Goal: Navigation & Orientation: Find specific page/section

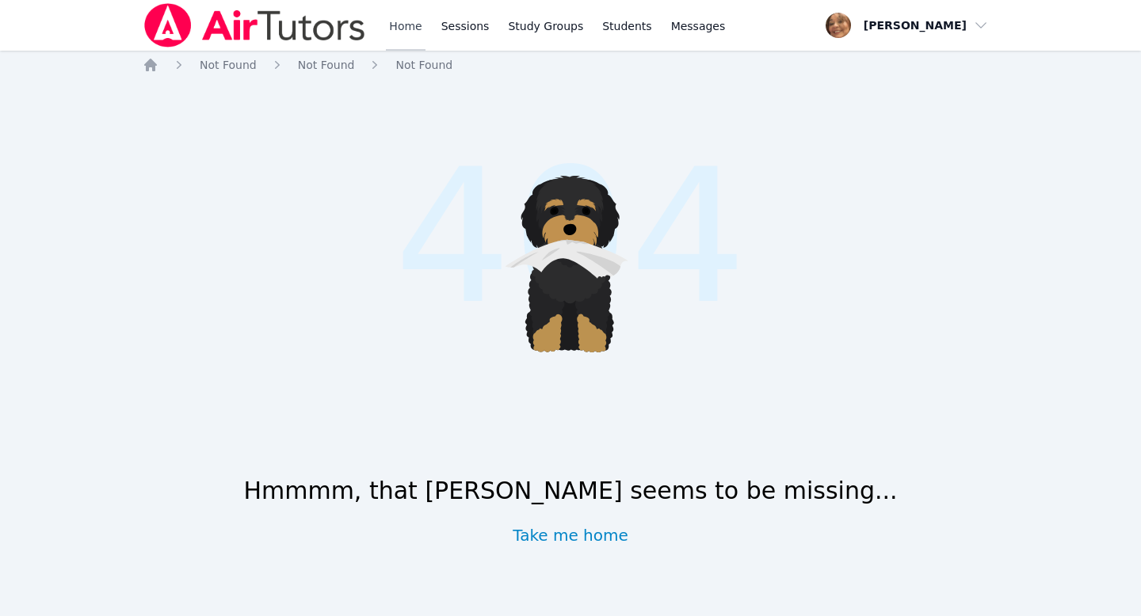
click at [413, 16] on link "Home" at bounding box center [405, 25] width 39 height 51
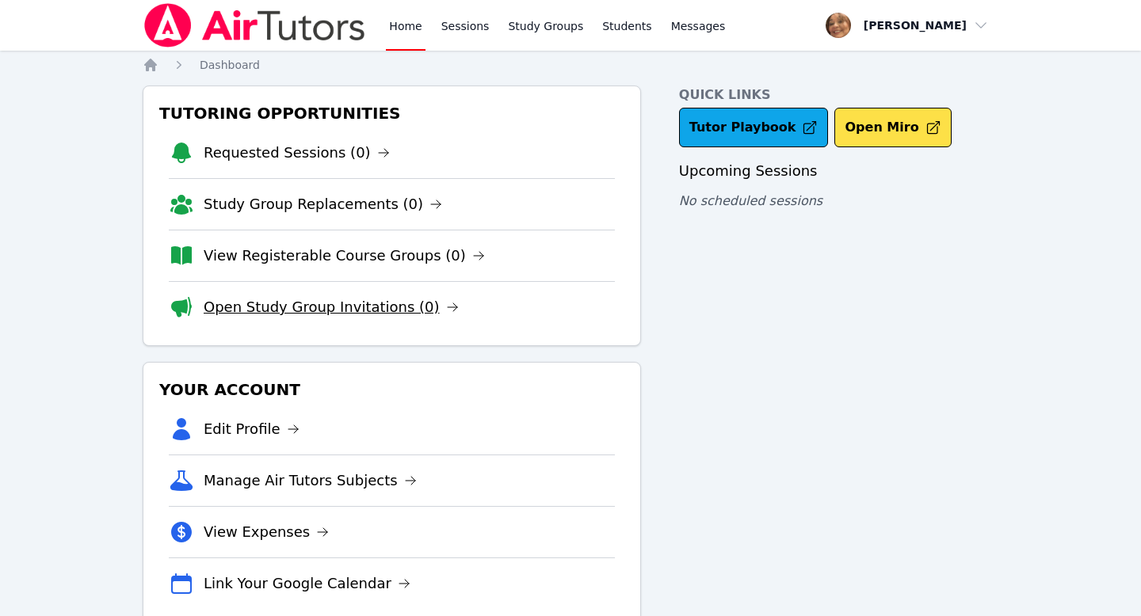
click at [375, 306] on link "Open Study Group Invitations (0)" at bounding box center [331, 307] width 255 height 22
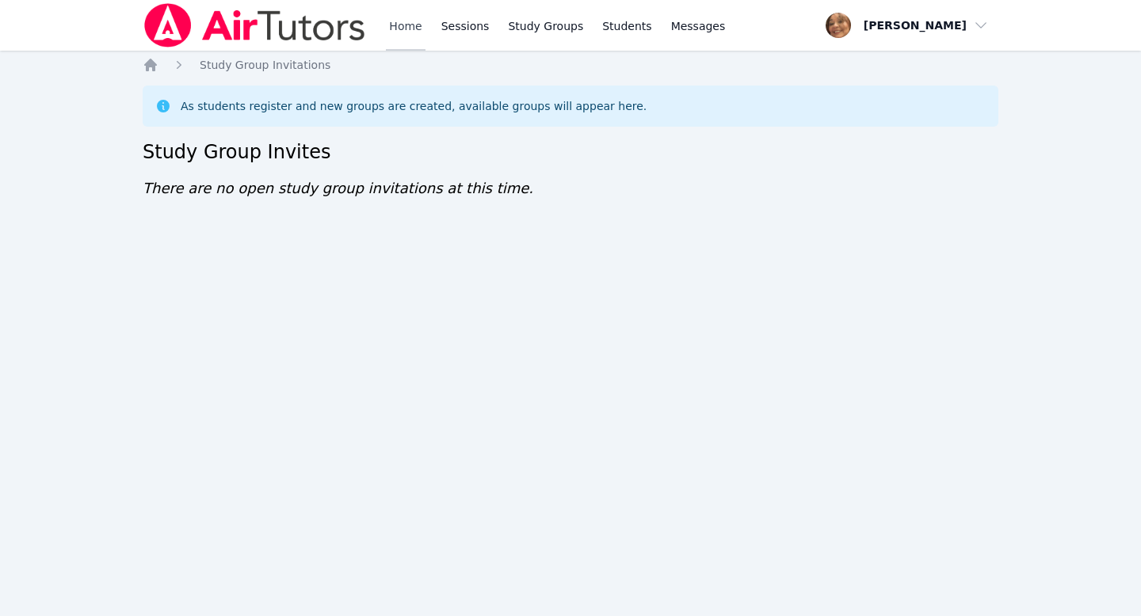
click at [402, 24] on link "Home" at bounding box center [405, 25] width 39 height 51
